Goal: Communication & Community: Answer question/provide support

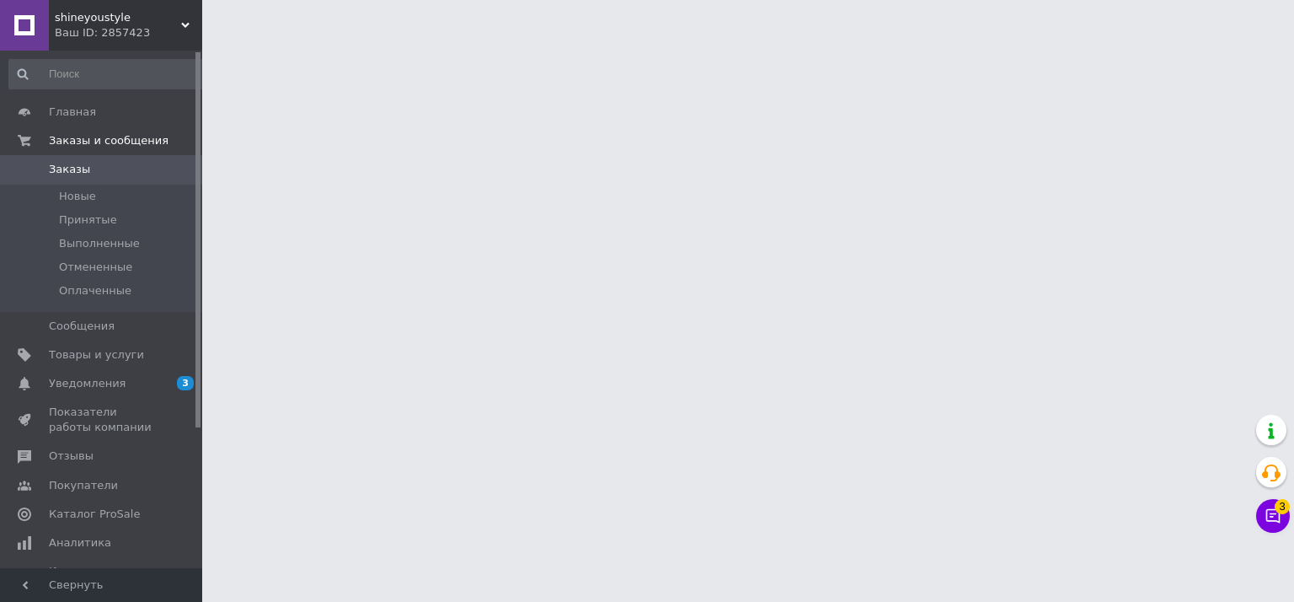
click at [1270, 516] on icon at bounding box center [1273, 516] width 14 height 14
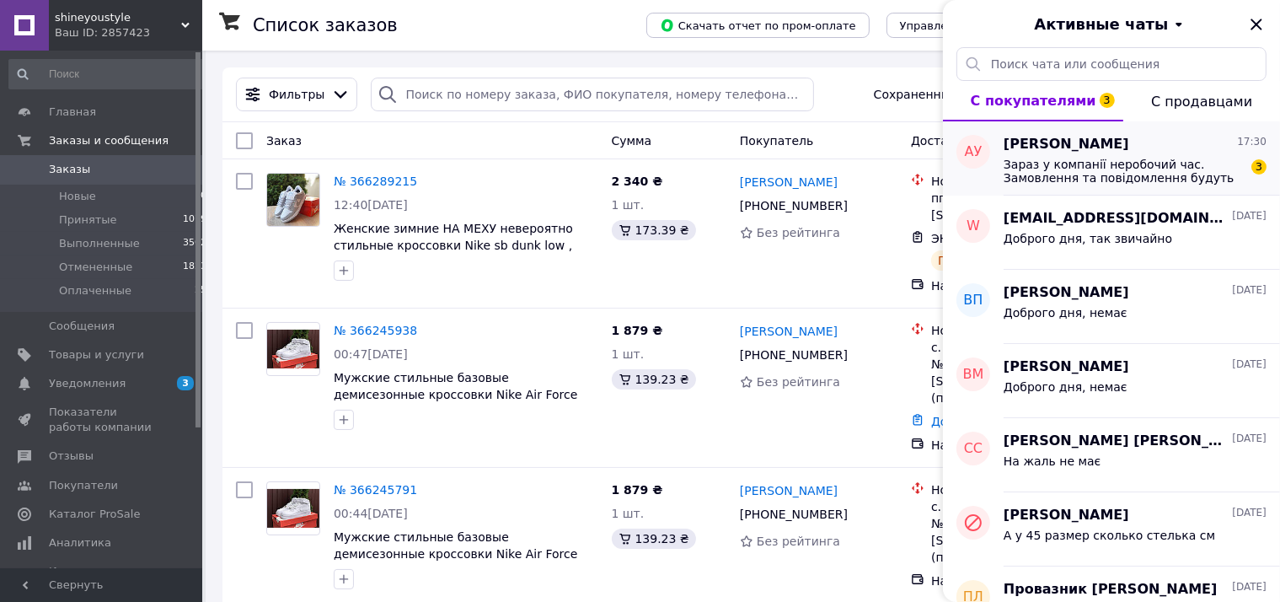
click at [1176, 153] on div "[PERSON_NAME] 17:30" at bounding box center [1134, 144] width 263 height 19
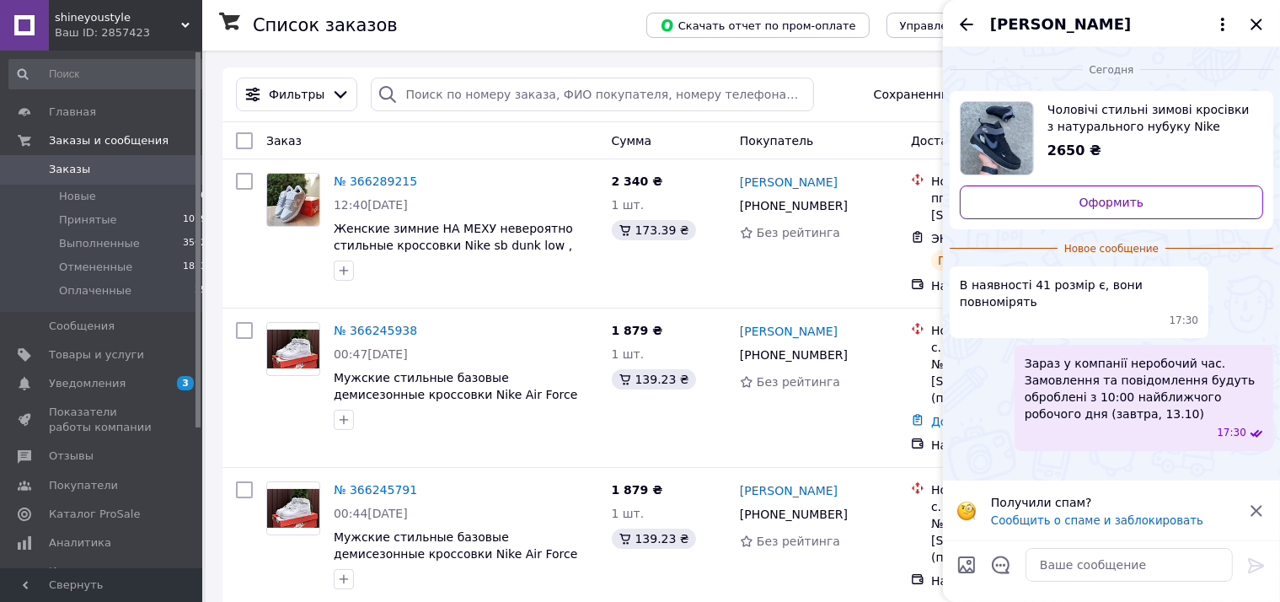
click at [999, 128] on img "Посмотреть товар" at bounding box center [996, 138] width 72 height 72
click at [1115, 571] on textarea at bounding box center [1128, 565] width 207 height 34
type textarea "Доброго вечора 41 розмір -27см"
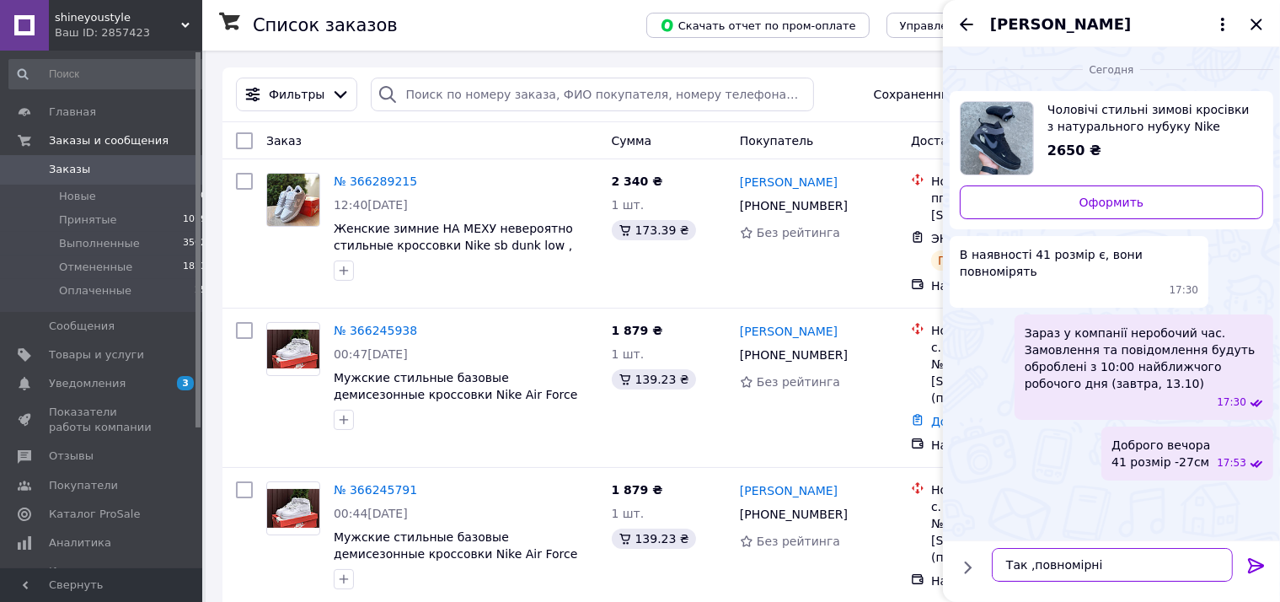
type textarea "Так ,повномірні"
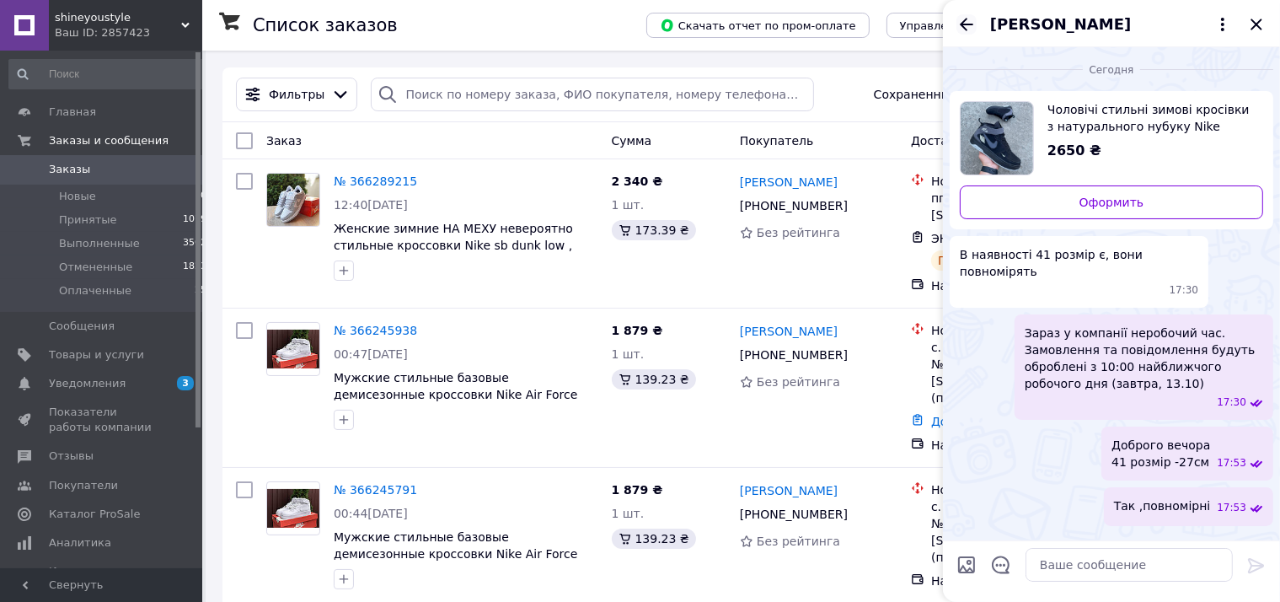
click at [962, 25] on icon "Назад" at bounding box center [966, 24] width 13 height 13
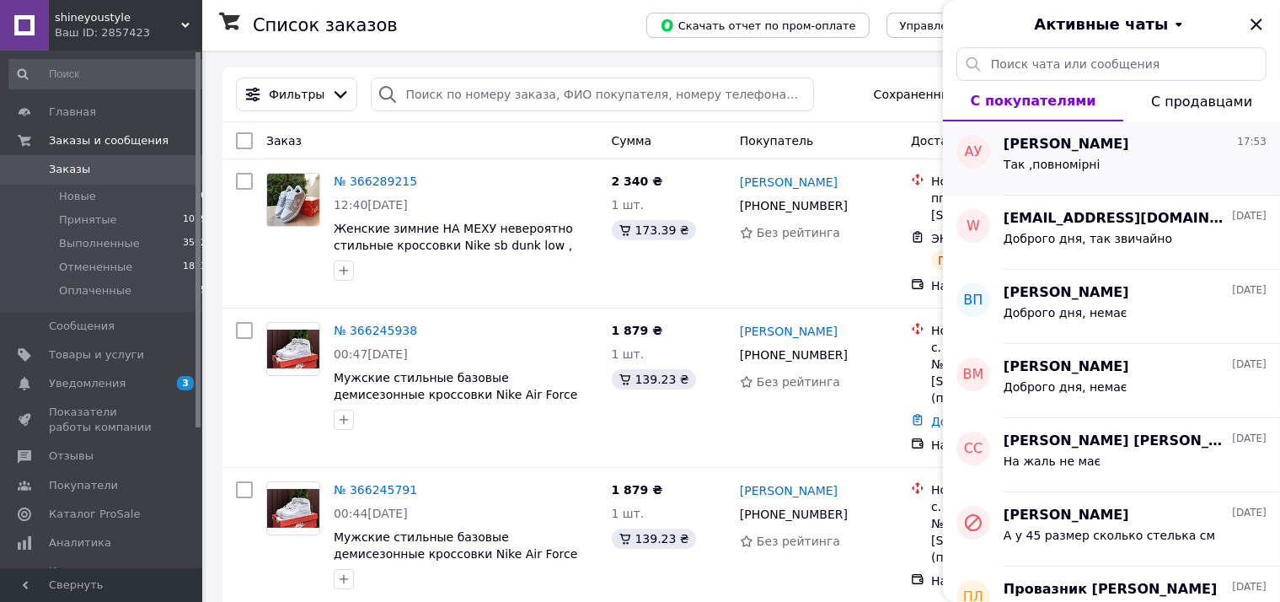
click at [1188, 146] on div "Аня Удовиченко 17:53" at bounding box center [1134, 144] width 263 height 19
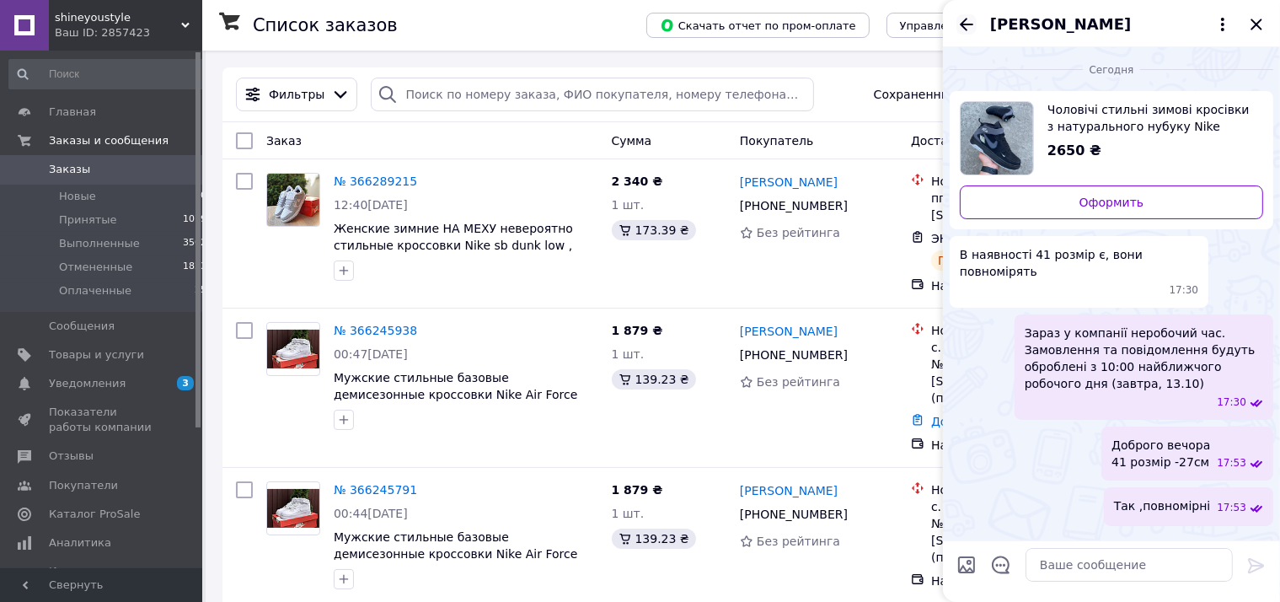
click at [972, 19] on icon "Назад" at bounding box center [966, 24] width 20 height 20
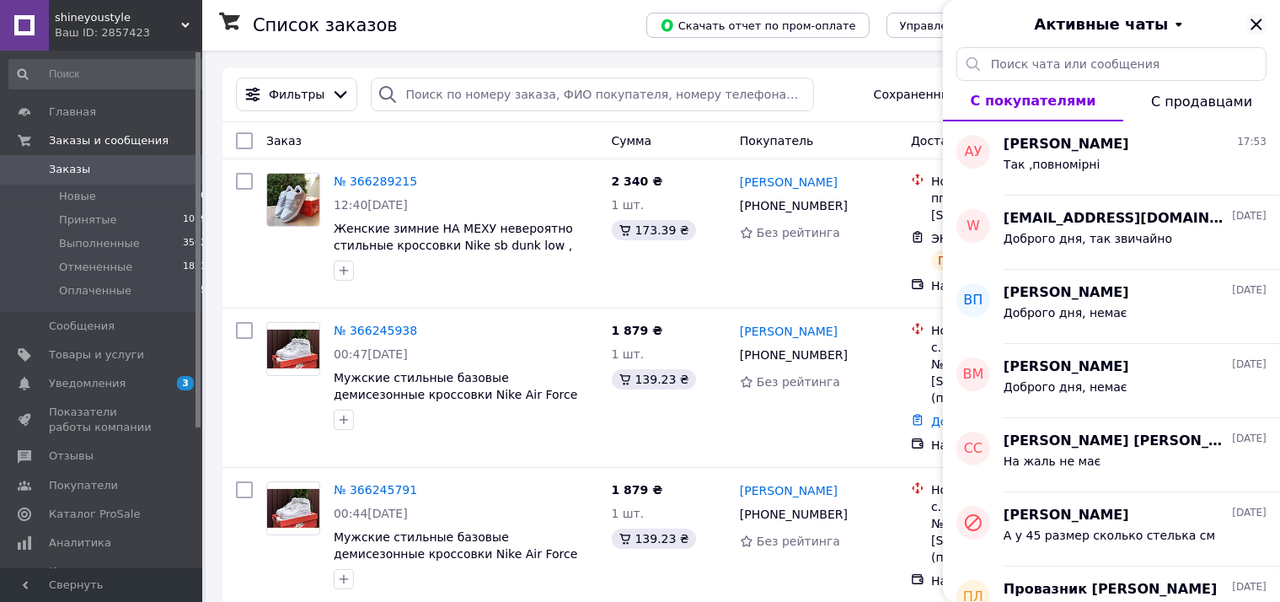
click at [1254, 31] on icon "Закрыть" at bounding box center [1256, 24] width 20 height 20
